Goal: Information Seeking & Learning: Learn about a topic

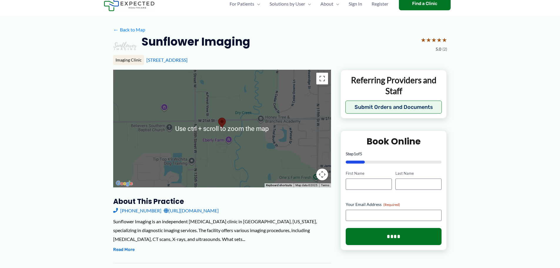
scroll to position [29, 0]
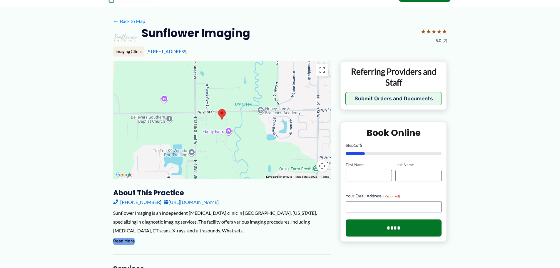
click at [125, 241] on button "Read More" at bounding box center [123, 241] width 21 height 7
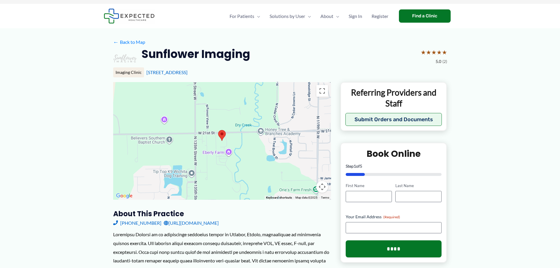
scroll to position [0, 0]
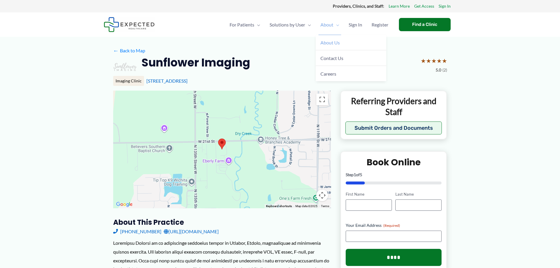
click at [333, 44] on span "About Us" at bounding box center [329, 43] width 19 height 6
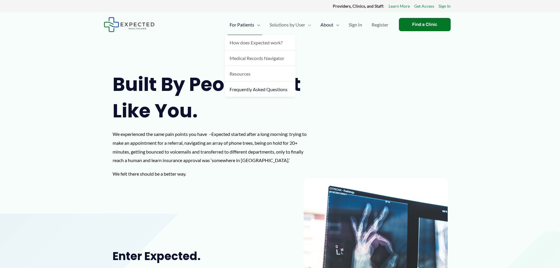
click at [251, 89] on span "Frequently Asked Questions" at bounding box center [259, 89] width 58 height 6
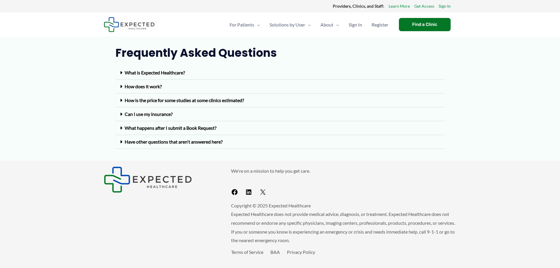
click at [121, 114] on icon at bounding box center [121, 114] width 2 height 5
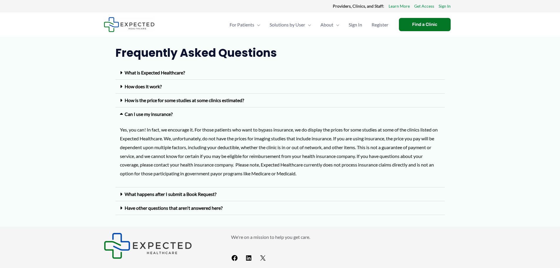
click at [120, 113] on icon at bounding box center [122, 114] width 5 height 5
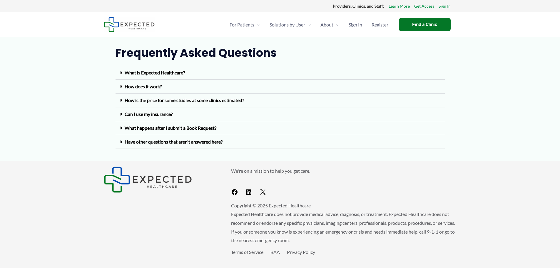
click at [119, 127] on div "What happens after I submit a Book Request?" at bounding box center [280, 128] width 329 height 14
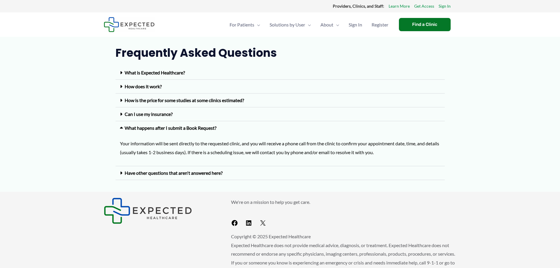
click at [120, 127] on icon at bounding box center [122, 128] width 5 height 5
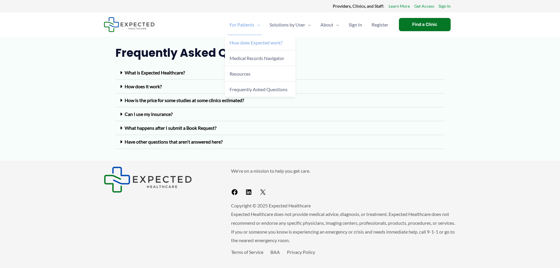
click at [253, 42] on span "How does Expected work?" at bounding box center [256, 43] width 53 height 6
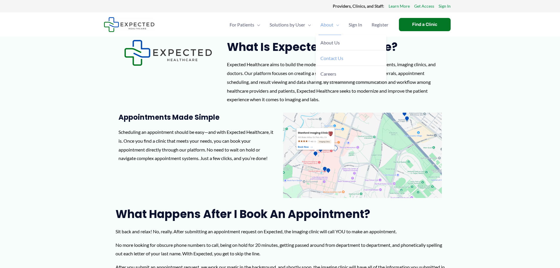
click at [331, 57] on span "Contact Us" at bounding box center [331, 58] width 23 height 6
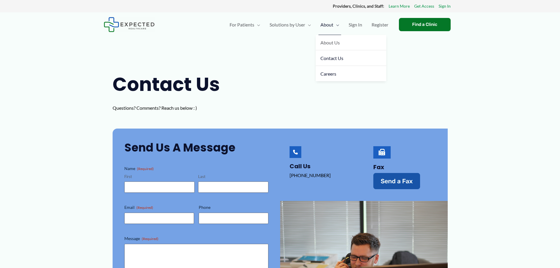
click at [333, 73] on span "Careers" at bounding box center [328, 74] width 16 height 6
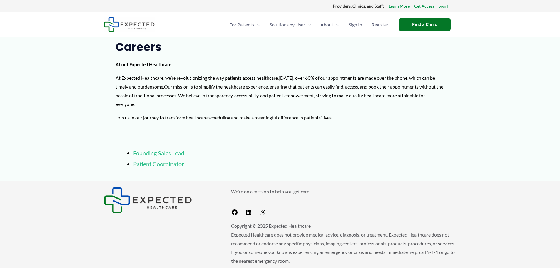
click at [169, 164] on link "Patient Coordinator" at bounding box center [158, 163] width 51 height 7
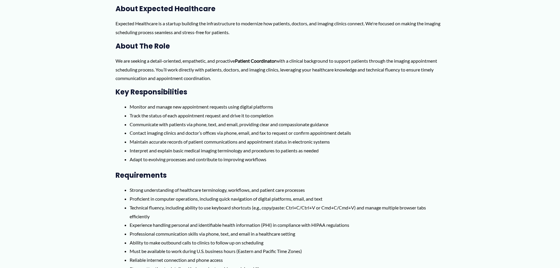
scroll to position [118, 0]
